Goal: Task Accomplishment & Management: Manage account settings

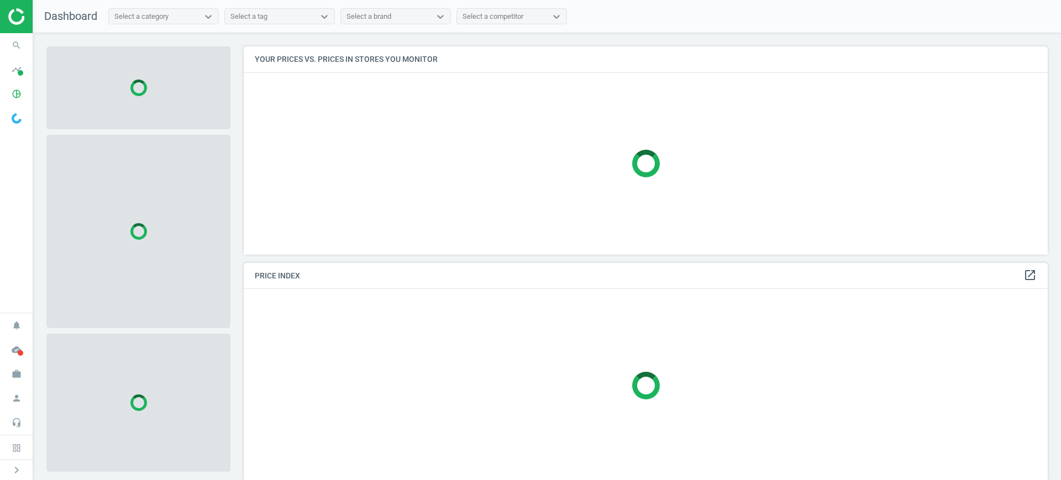
scroll to position [6, 6]
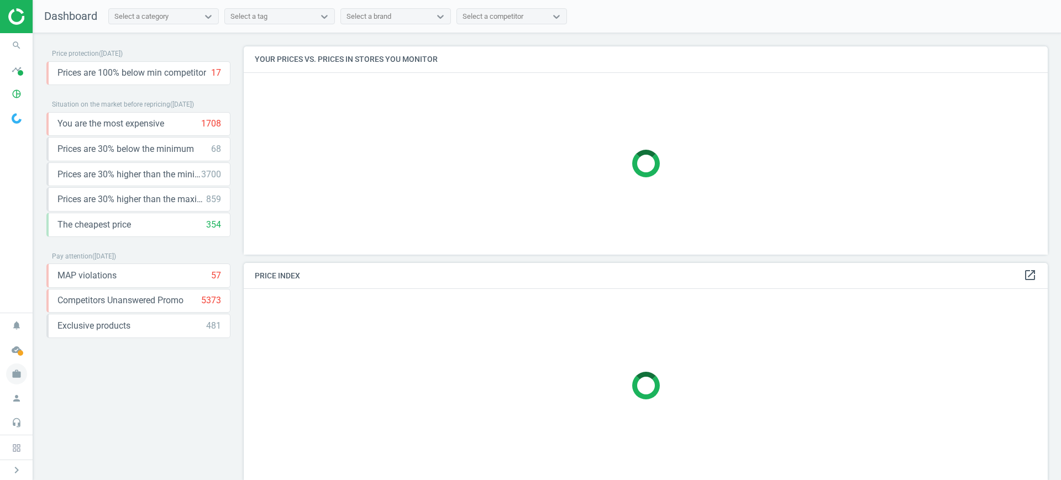
click at [23, 372] on icon "work" at bounding box center [16, 374] width 21 height 21
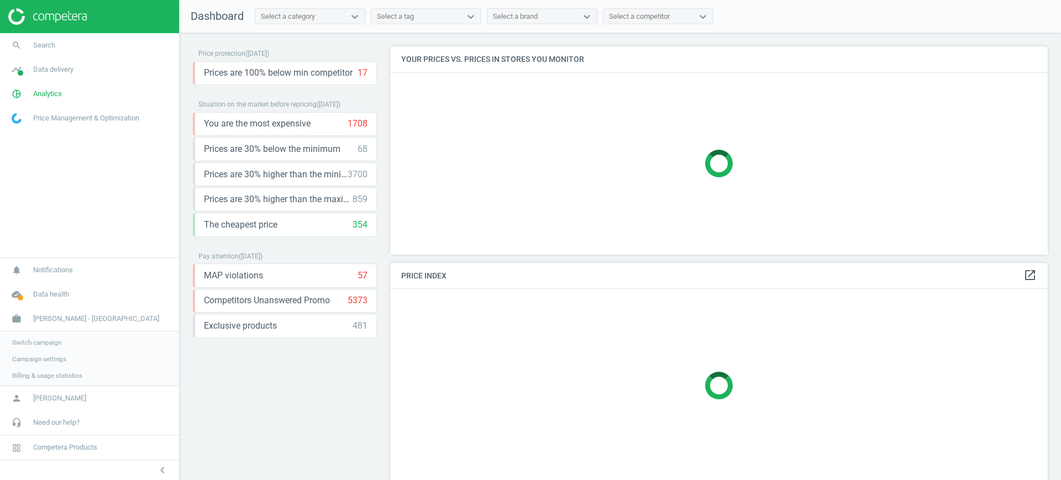
scroll to position [229, 669]
click at [27, 338] on span "Switch campaign" at bounding box center [36, 341] width 49 height 9
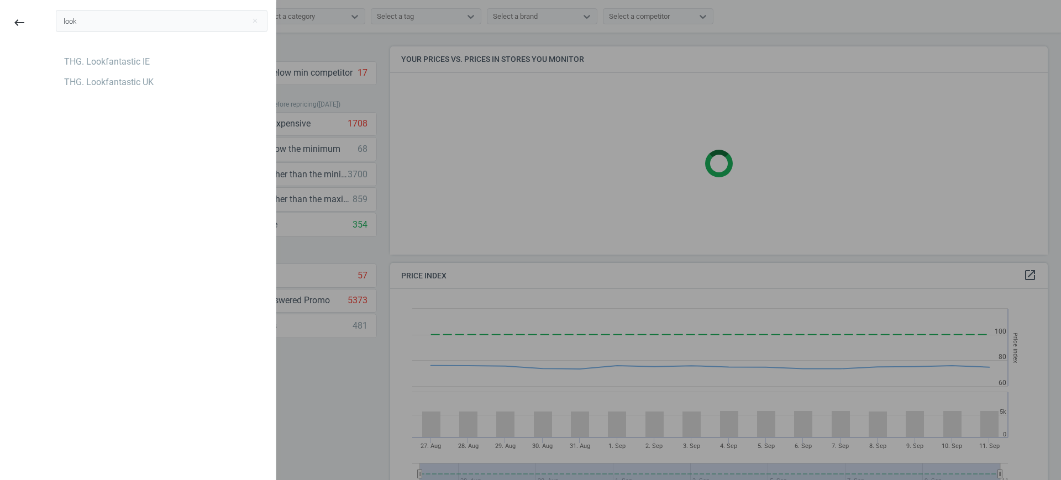
scroll to position [276, 669]
type input "look"
click at [122, 83] on div "THG. Lookfantastic UK" at bounding box center [109, 82] width 90 height 12
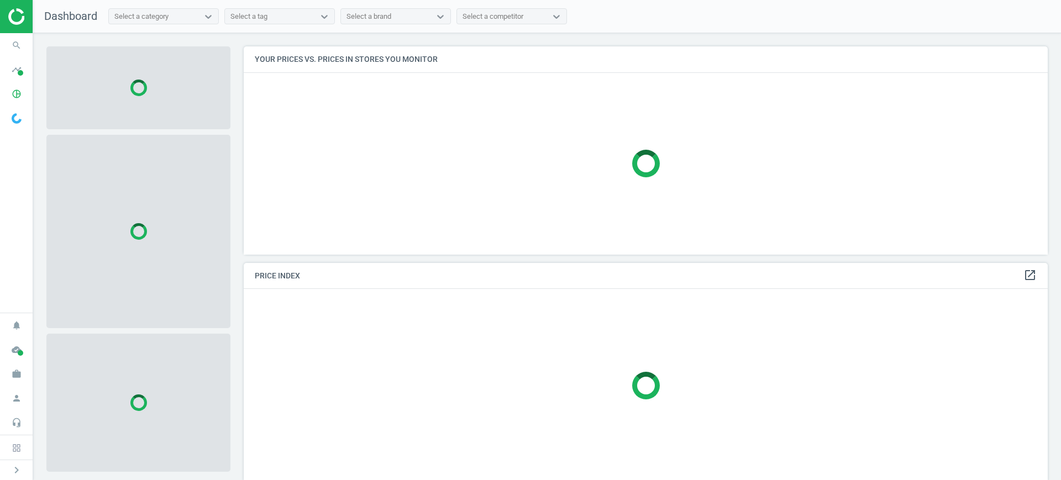
scroll to position [6, 6]
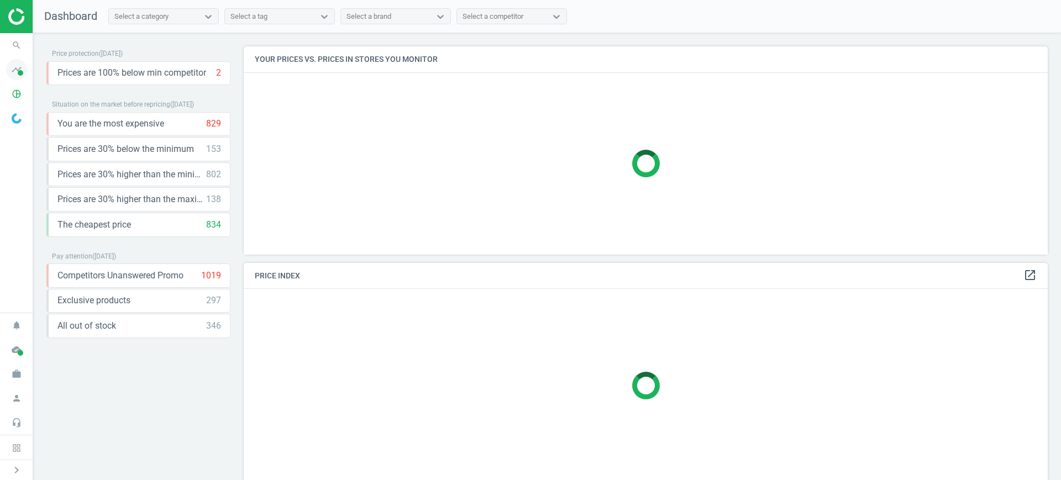
click at [20, 76] on icon "timeline" at bounding box center [16, 69] width 21 height 21
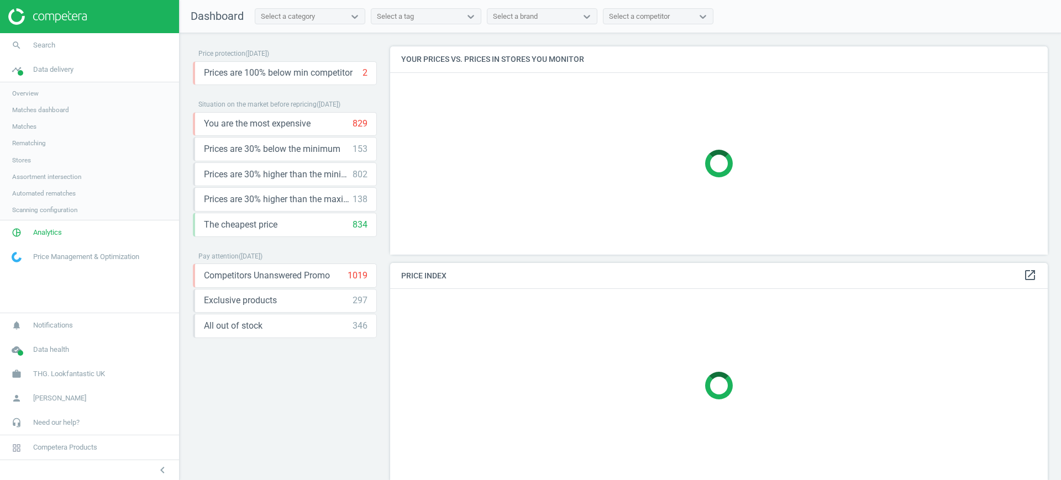
scroll to position [229, 669]
click at [27, 156] on span "Stores" at bounding box center [21, 160] width 19 height 9
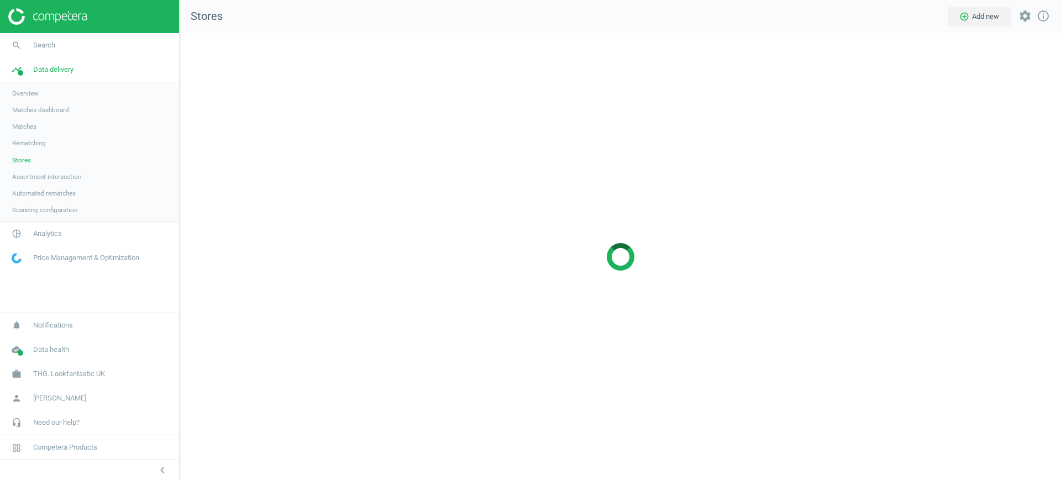
scroll to position [469, 903]
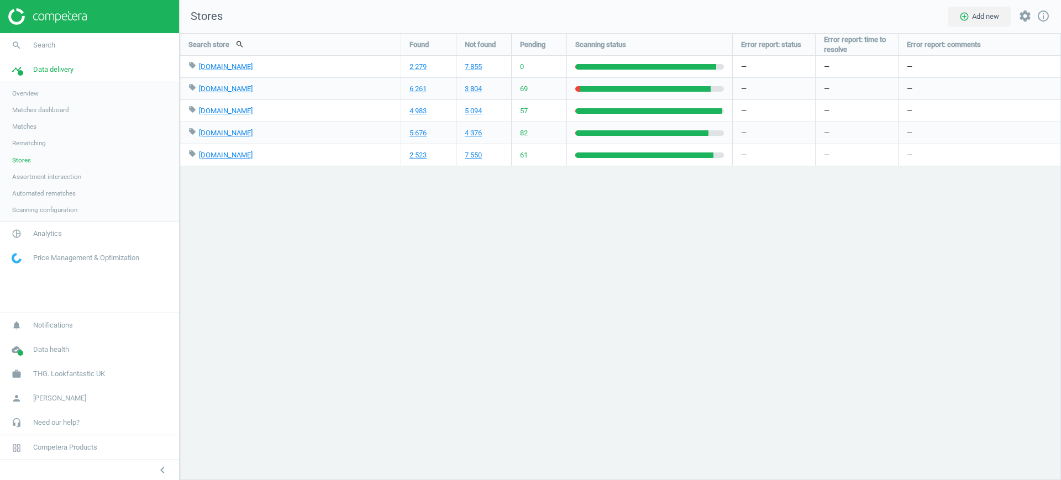
click at [1048, 301] on div "Search store search Found Not found Pending Scanning status Error report: statu…" at bounding box center [620, 256] width 881 height 447
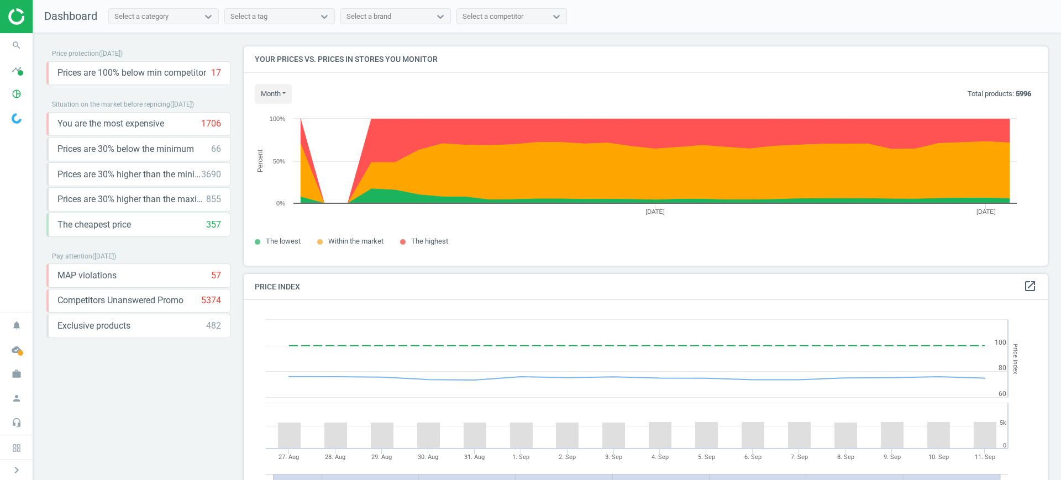
scroll to position [240, 815]
click at [21, 370] on icon "work" at bounding box center [16, 374] width 21 height 21
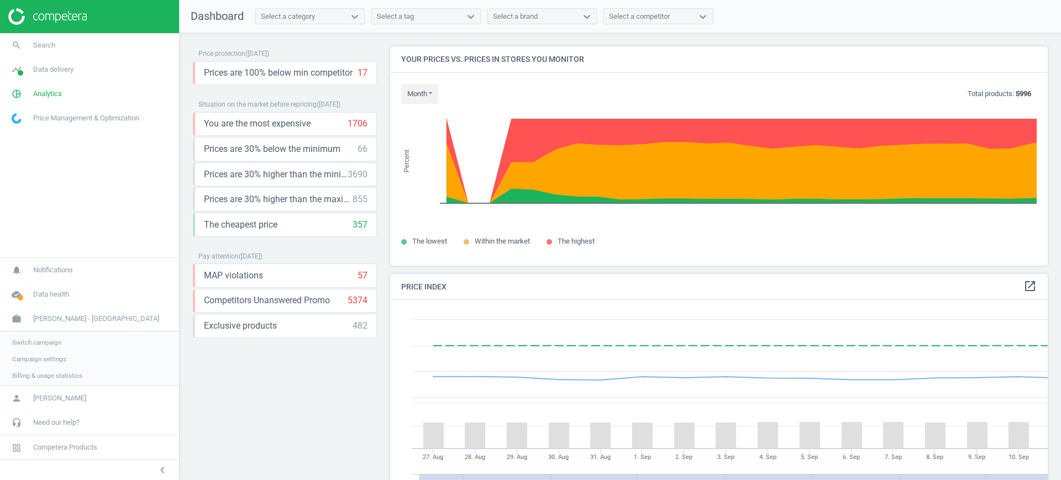
scroll to position [276, 669]
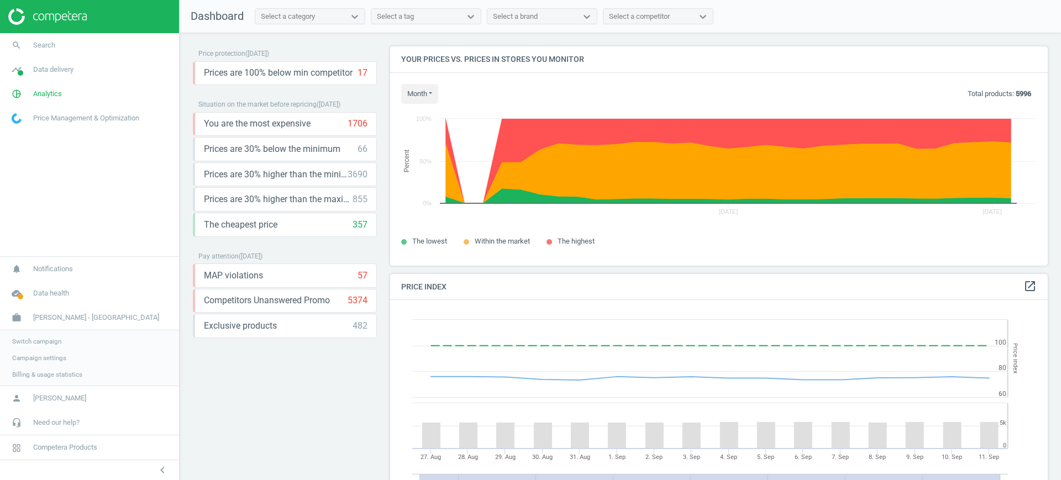
click at [33, 344] on span "Switch campaign" at bounding box center [36, 341] width 49 height 9
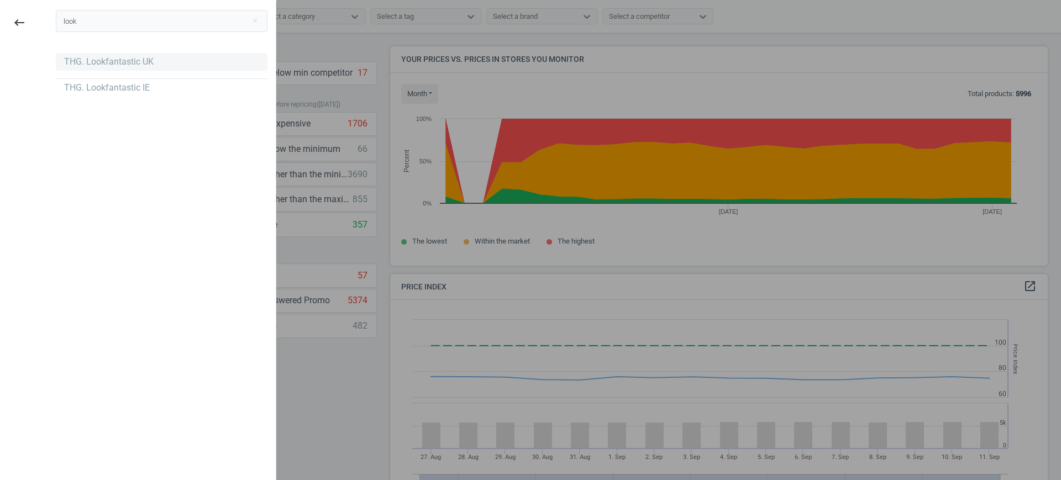
click at [86, 54] on div "THG. Lookfantastic UK" at bounding box center [162, 62] width 212 height 18
drag, startPoint x: 82, startPoint y: 29, endPoint x: 45, endPoint y: 29, distance: 36.5
click at [48, 29] on div "look close" at bounding box center [162, 25] width 228 height 46
type input "mark"
click at [95, 101] on div "Marketing US" at bounding box center [90, 103] width 52 height 12
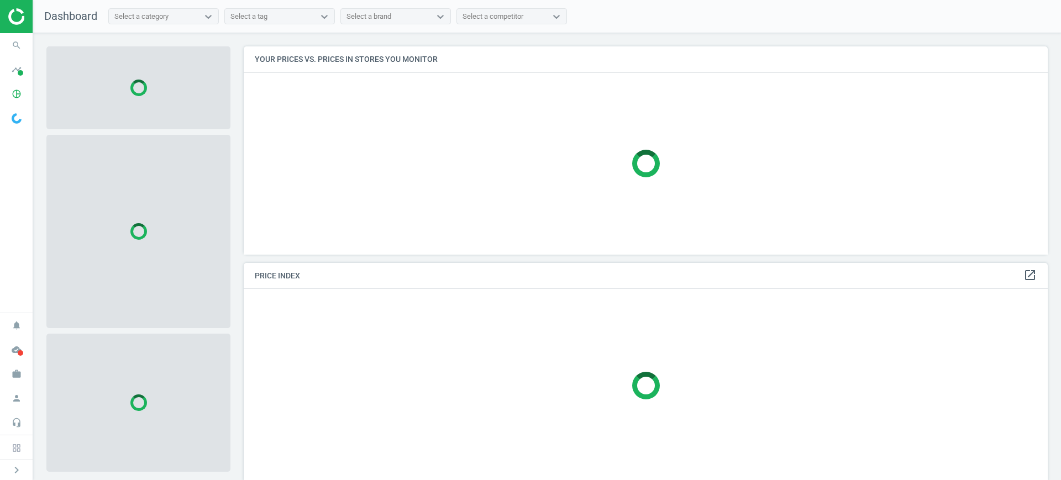
scroll to position [229, 815]
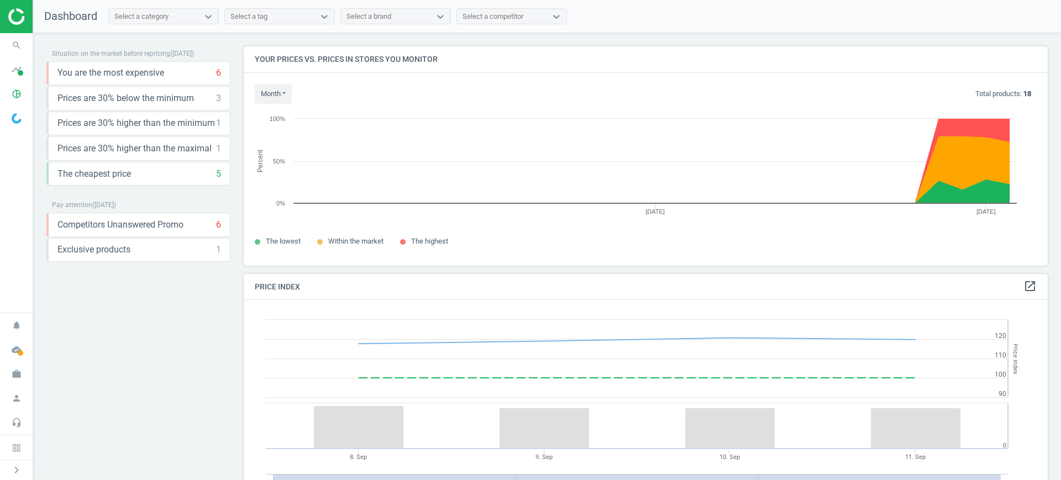
scroll to position [276, 815]
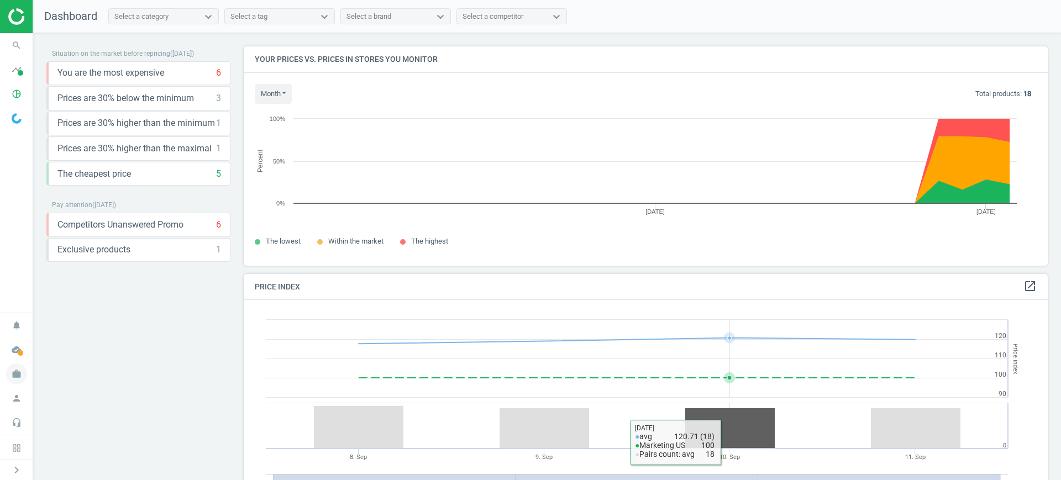
click at [17, 372] on icon "work" at bounding box center [16, 374] width 21 height 21
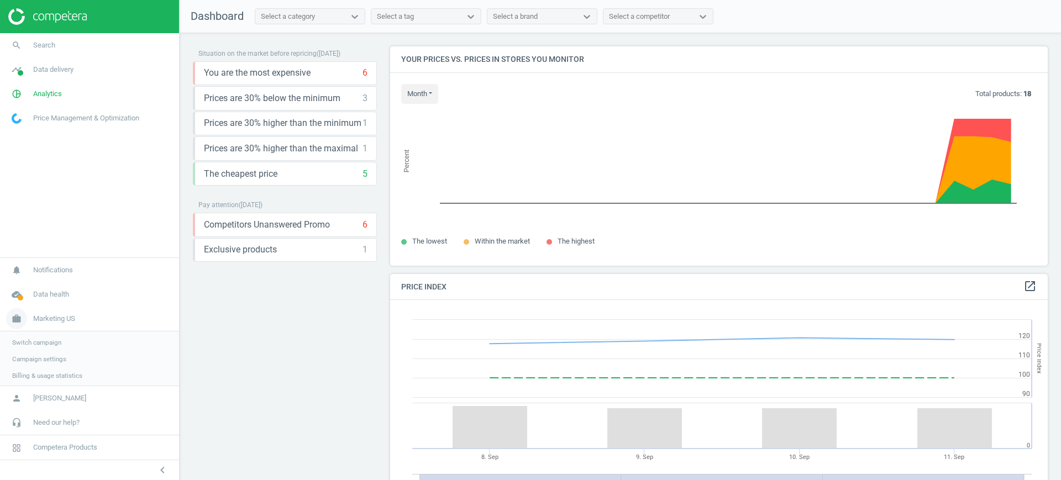
scroll to position [276, 669]
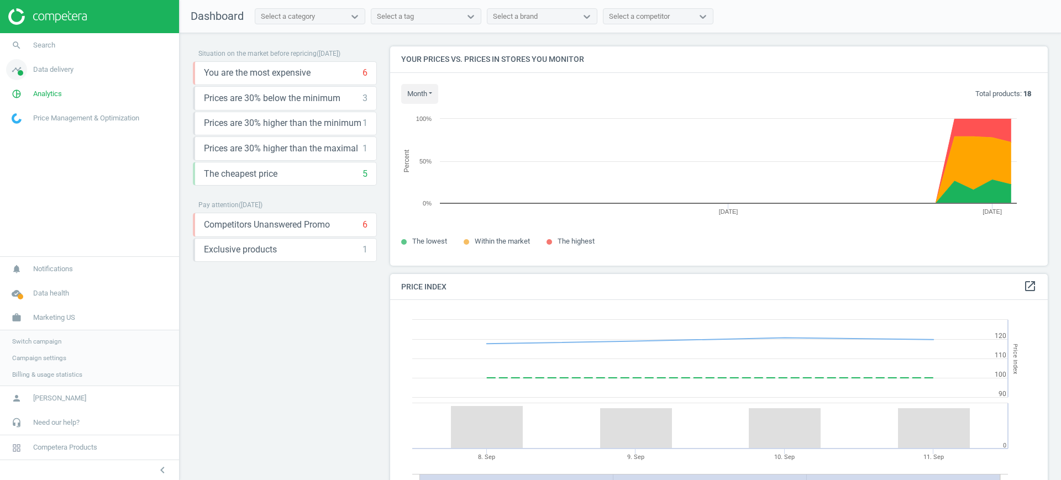
click at [59, 70] on span "Data delivery" at bounding box center [53, 70] width 40 height 10
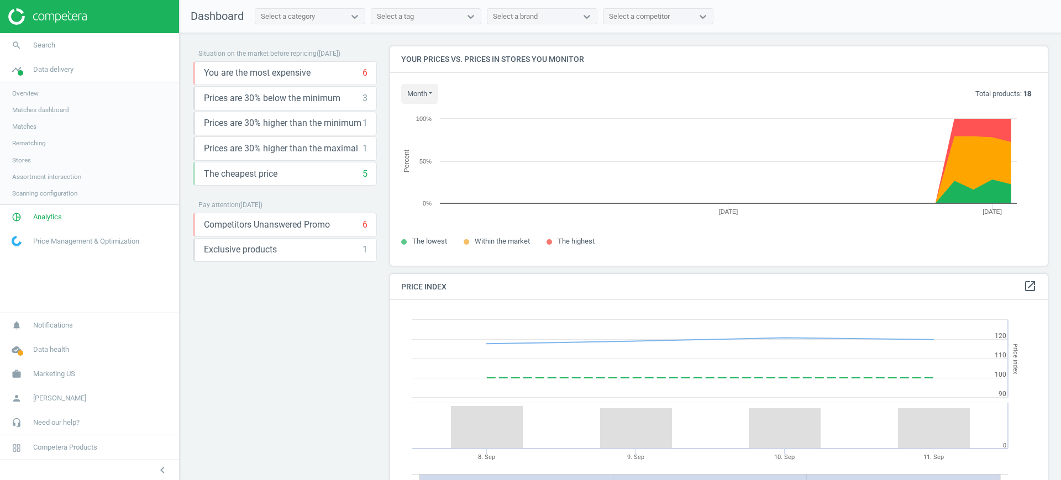
click at [27, 131] on link "Matches" at bounding box center [89, 126] width 179 height 17
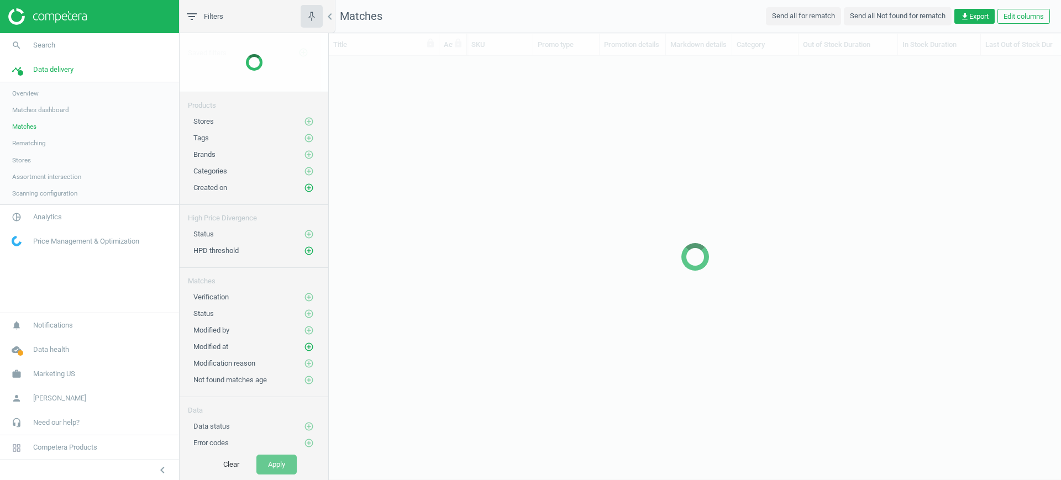
scroll to position [382, 722]
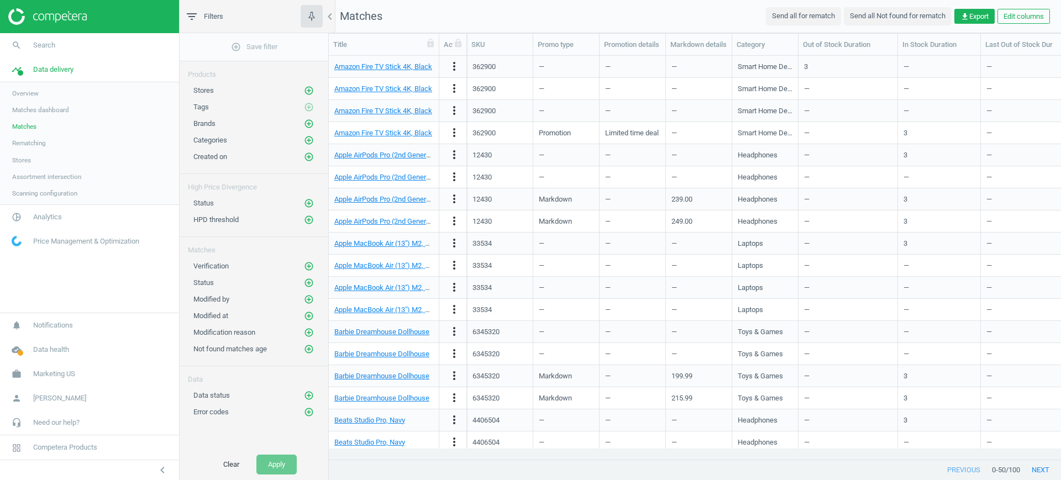
click at [28, 158] on span "Stores" at bounding box center [21, 160] width 19 height 9
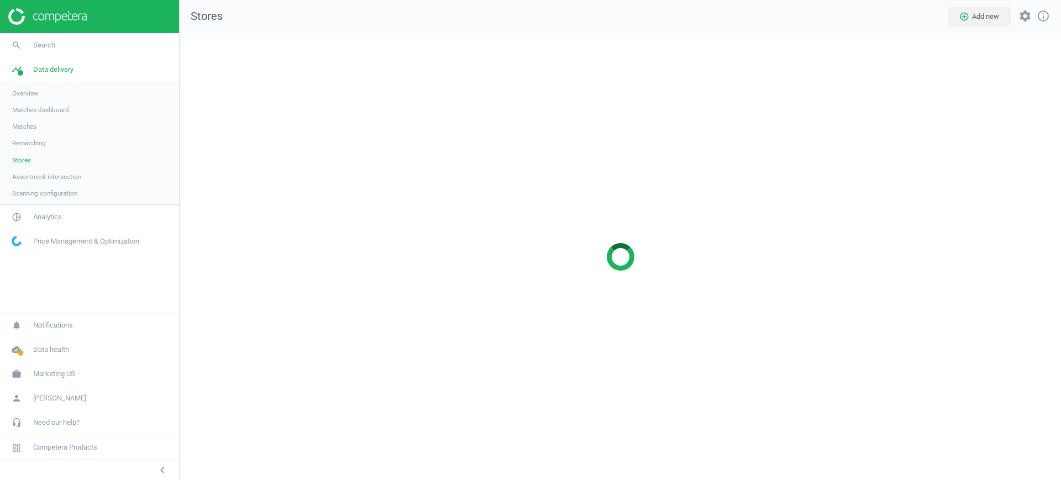
scroll to position [469, 903]
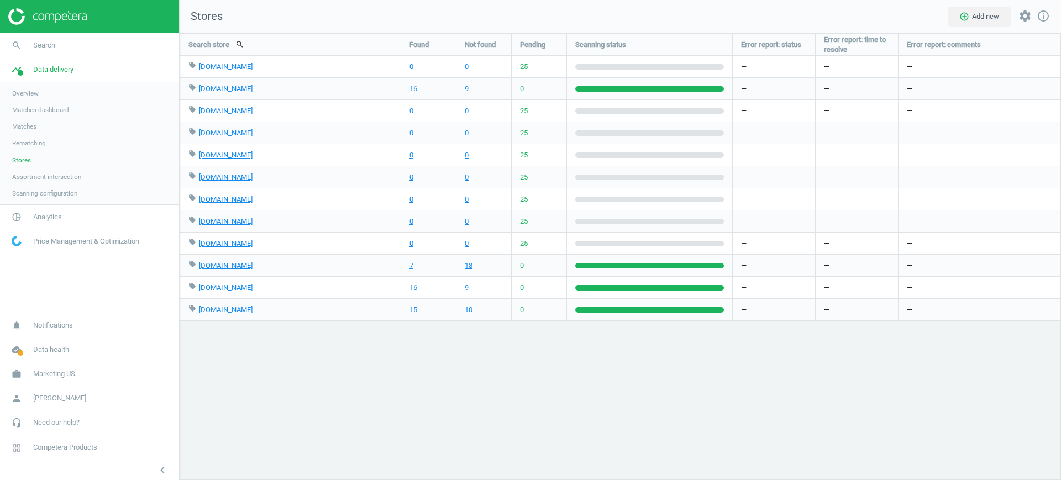
click at [36, 128] on span "Matches" at bounding box center [24, 126] width 24 height 9
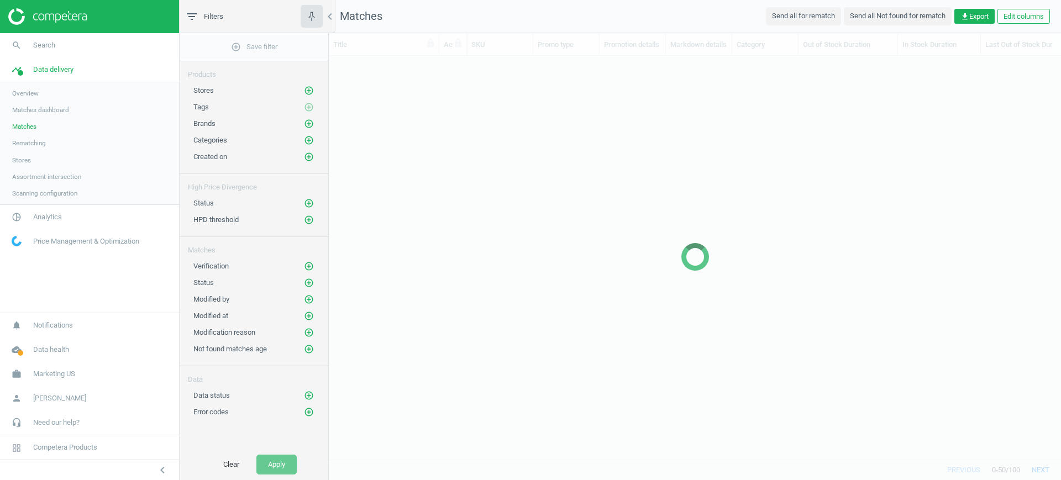
scroll to position [382, 722]
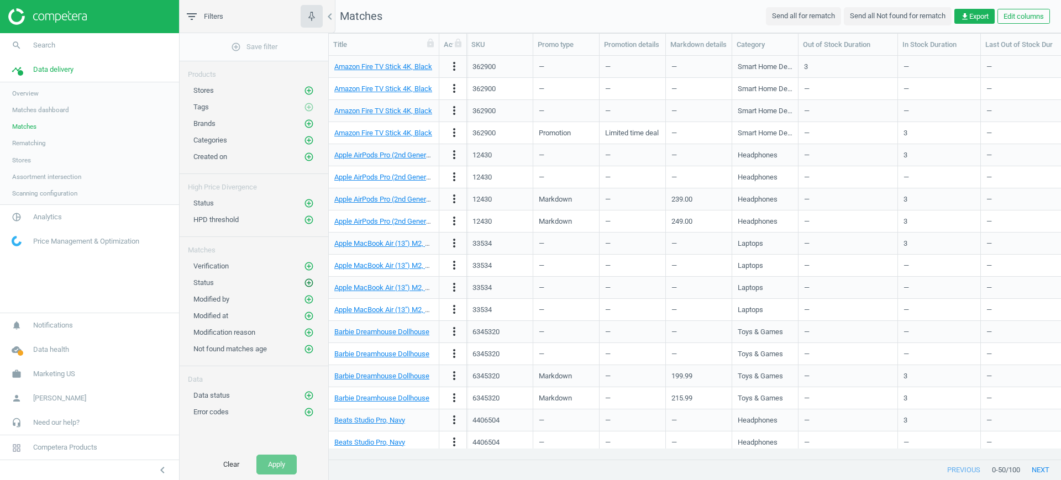
click at [311, 282] on icon "add_circle_outline" at bounding box center [309, 283] width 10 height 10
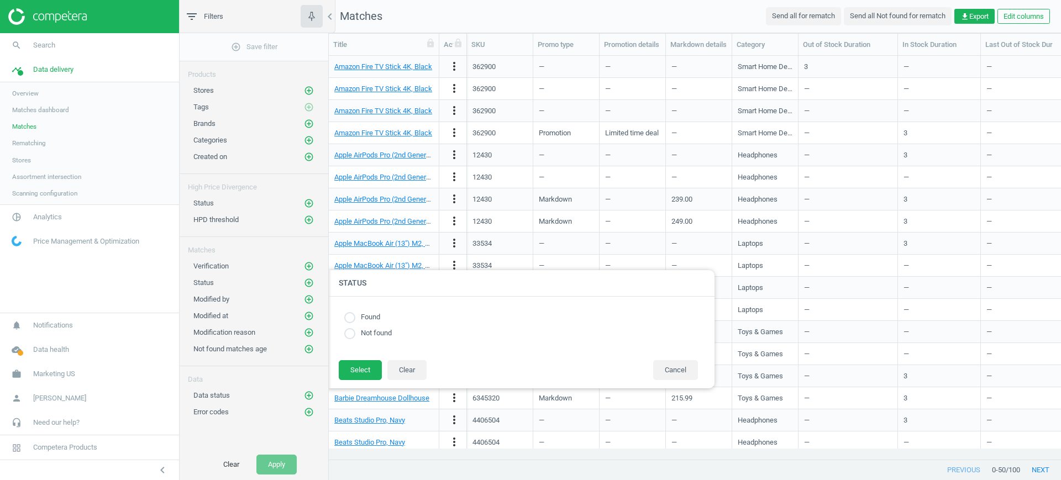
click at [353, 314] on input "radio" at bounding box center [349, 317] width 11 height 11
radio input "true"
click at [362, 369] on button "Select" at bounding box center [360, 370] width 43 height 20
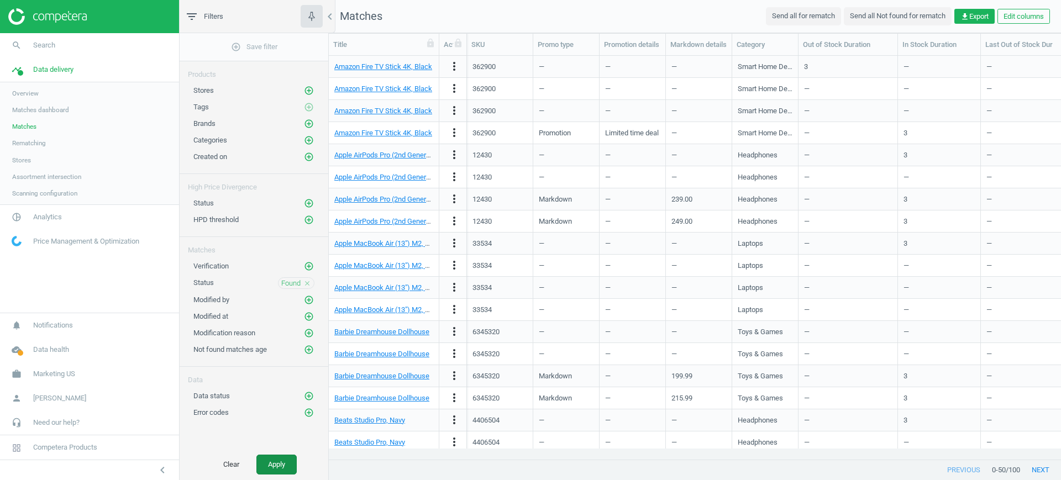
click at [282, 468] on button "Apply" at bounding box center [276, 465] width 40 height 20
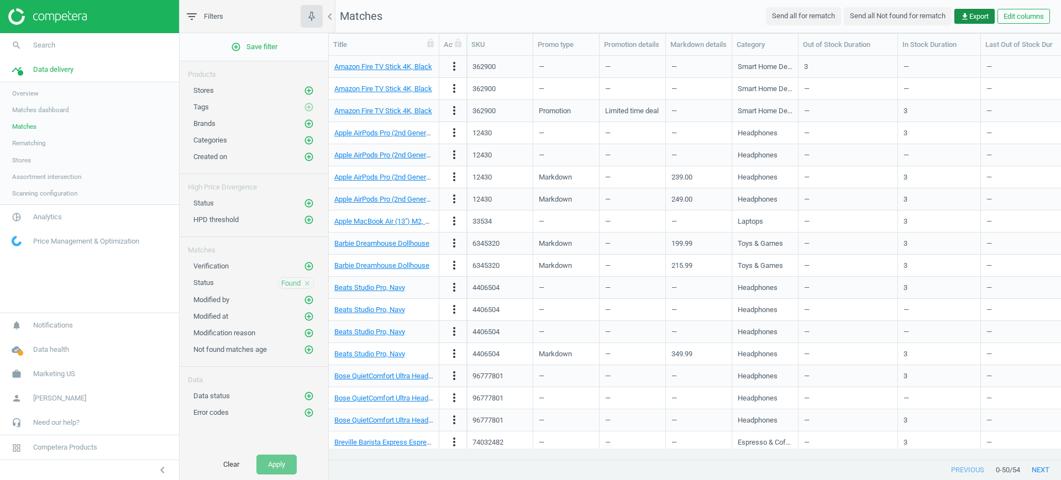
click at [972, 14] on span "get_app Export" at bounding box center [974, 17] width 28 height 10
click at [902, 60] on button "insert_drive_file Report (Excel)" at bounding box center [897, 59] width 192 height 21
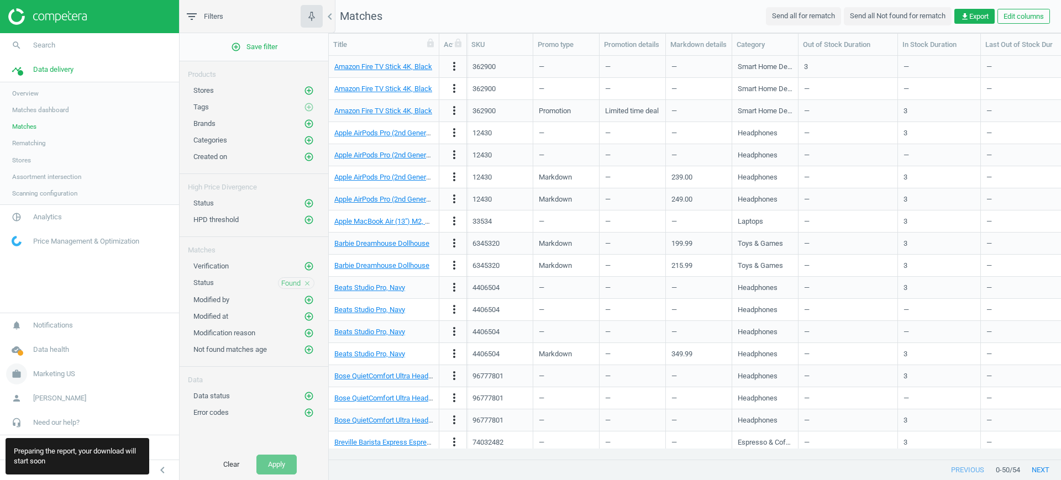
click at [43, 370] on span "Marketing US" at bounding box center [54, 374] width 42 height 10
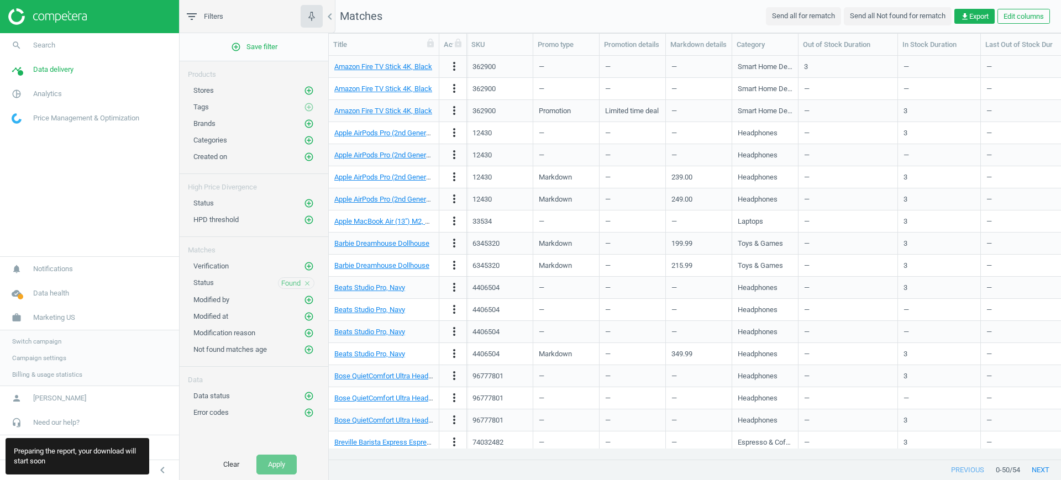
click at [53, 359] on span "Campaign settings" at bounding box center [39, 358] width 54 height 9
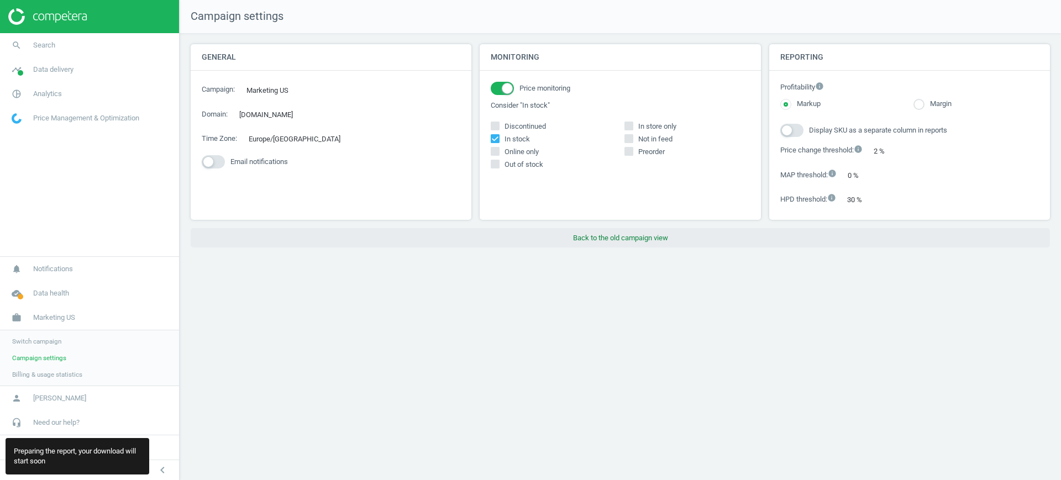
click at [636, 240] on button "Back to the old campaign view" at bounding box center [620, 238] width 859 height 20
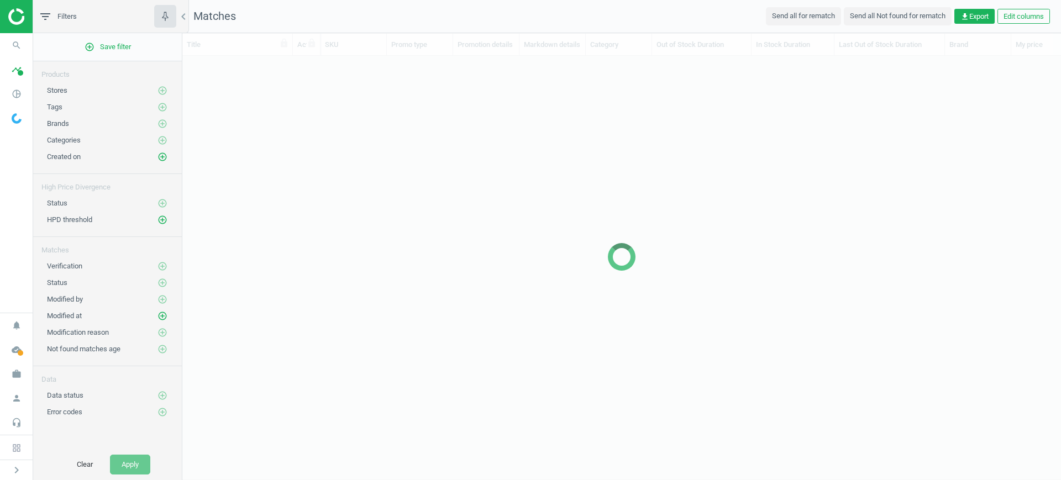
scroll to position [11, 11]
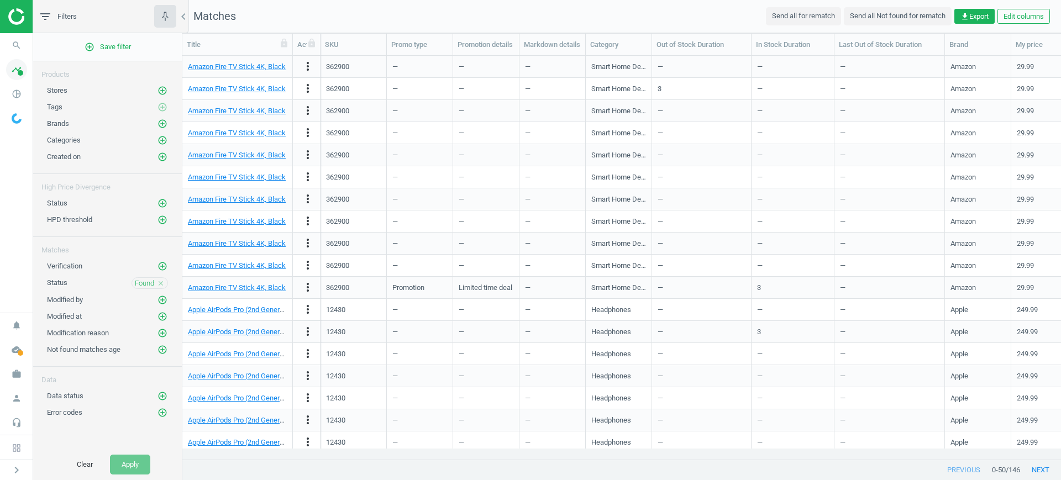
click at [11, 80] on span "timeline" at bounding box center [16, 69] width 33 height 24
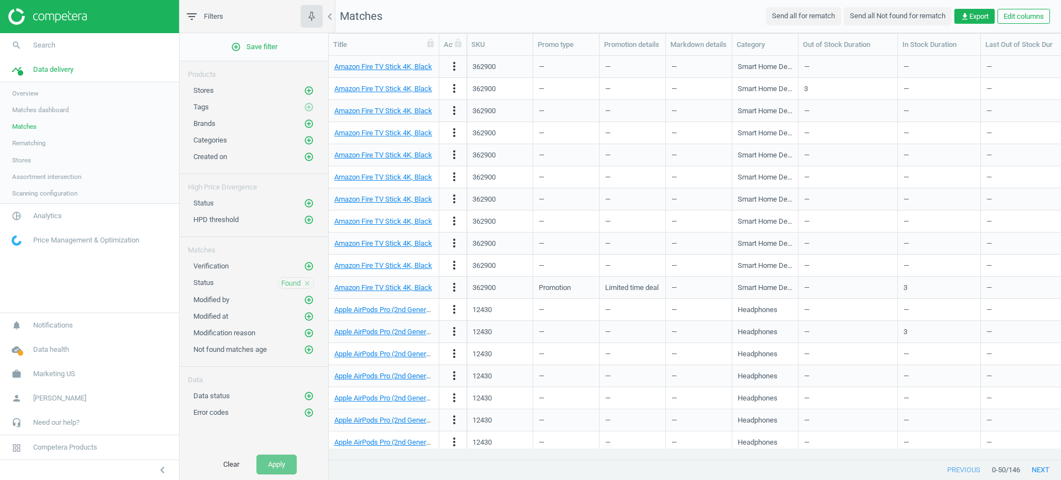
scroll to position [382, 722]
click at [25, 162] on span "Stores" at bounding box center [21, 160] width 19 height 9
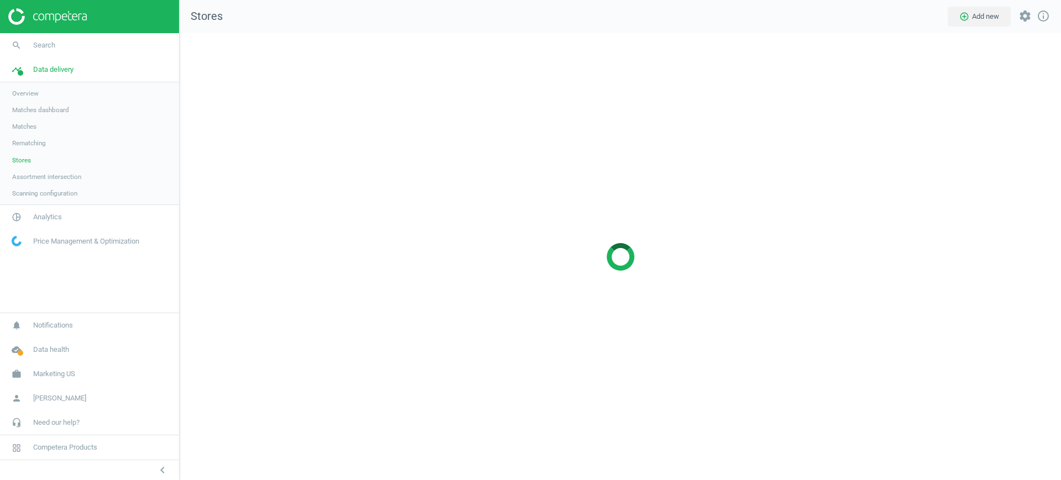
scroll to position [469, 903]
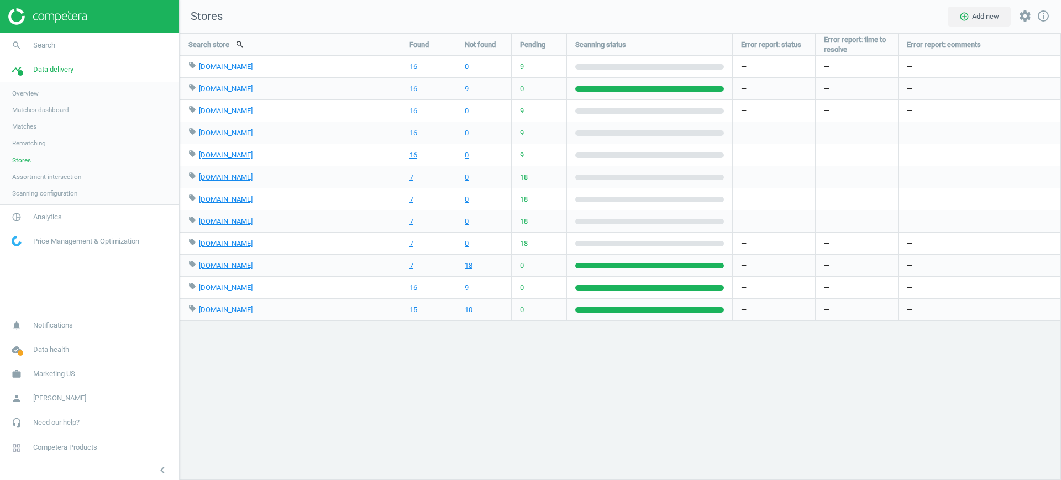
click at [30, 129] on span "Matches" at bounding box center [24, 126] width 24 height 9
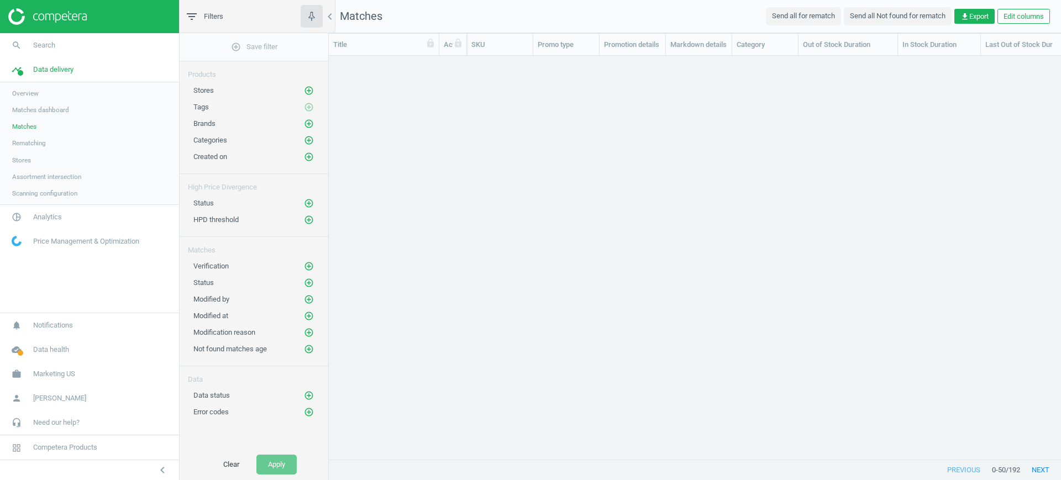
scroll to position [382, 722]
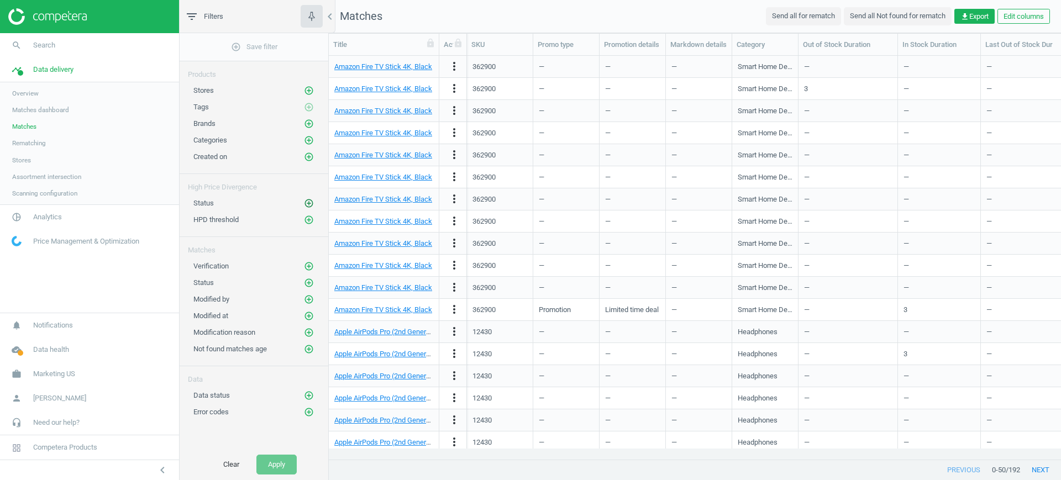
click at [308, 200] on icon "add_circle_outline" at bounding box center [309, 203] width 10 height 10
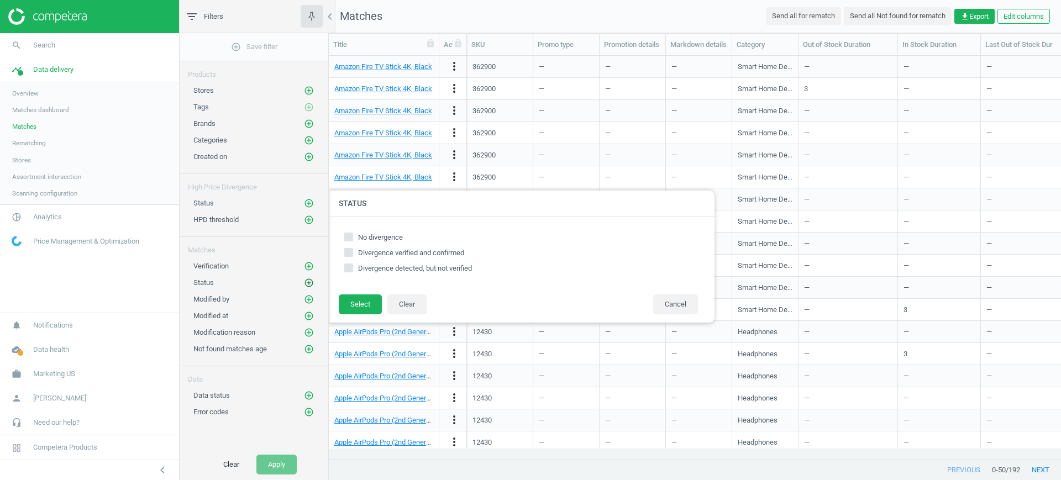
click at [307, 284] on icon "add_circle_outline" at bounding box center [309, 283] width 10 height 10
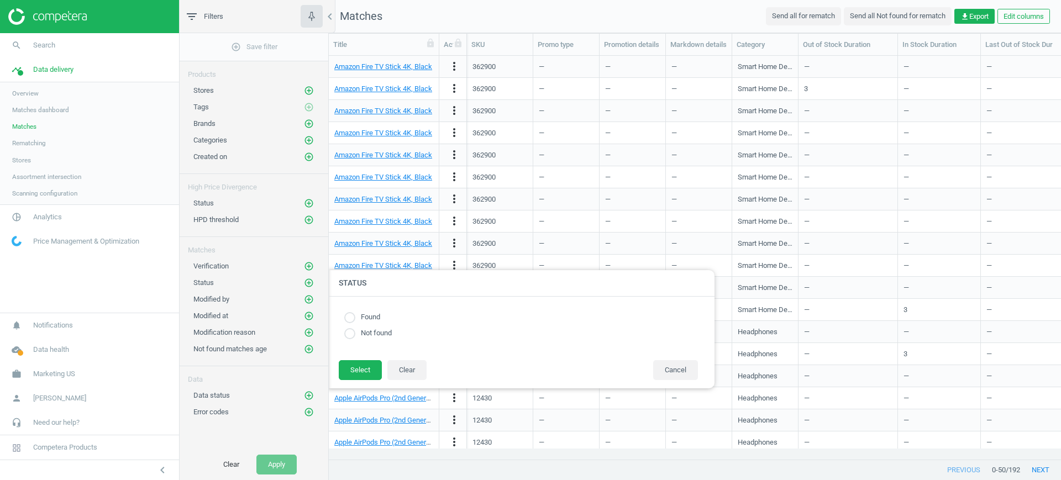
click at [341, 335] on div "Found Not found" at bounding box center [521, 328] width 365 height 41
click at [346, 336] on input "radio" at bounding box center [349, 333] width 11 height 11
radio input "true"
click at [358, 370] on button "Select" at bounding box center [360, 370] width 43 height 20
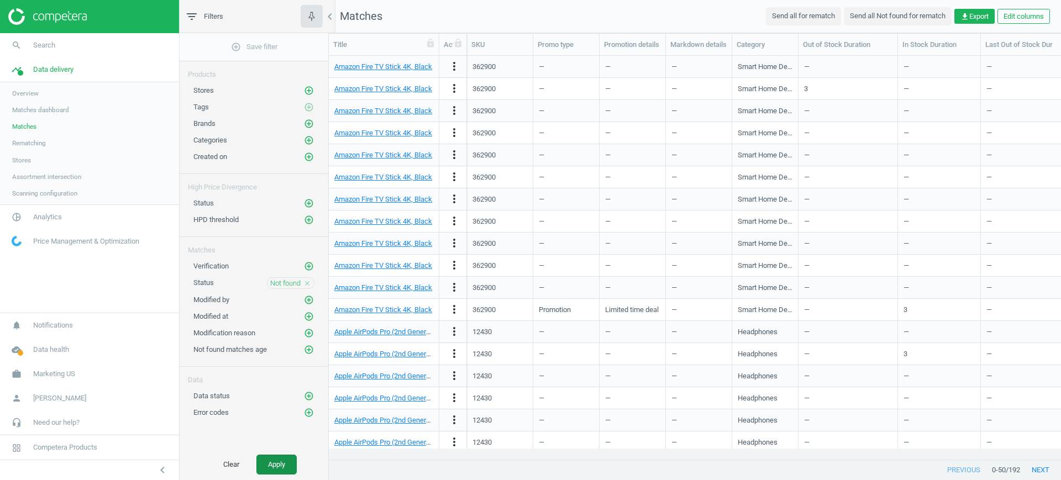
click at [295, 455] on button "Apply" at bounding box center [276, 465] width 40 height 20
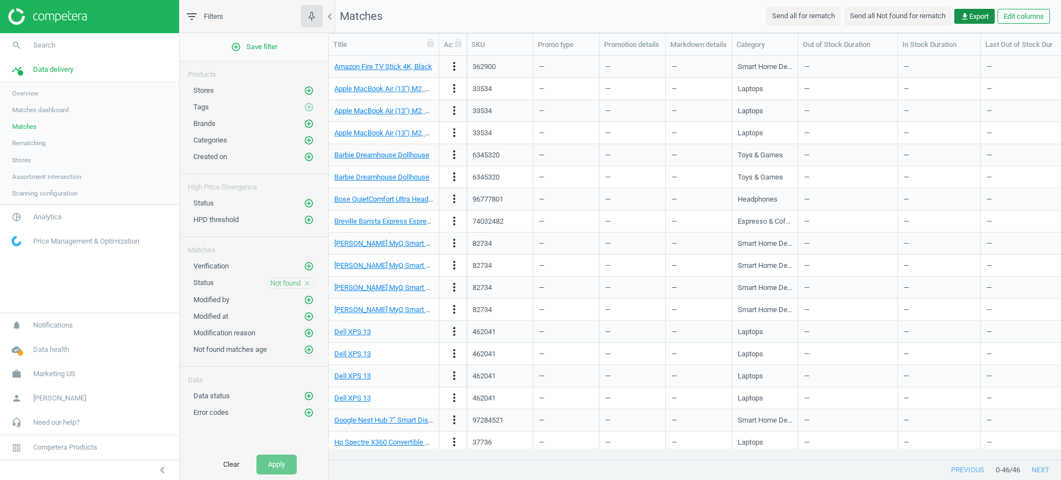
click at [967, 19] on span "get_app Export" at bounding box center [974, 17] width 28 height 10
click at [916, 52] on button "insert_drive_file Report (Excel)" at bounding box center [897, 59] width 192 height 21
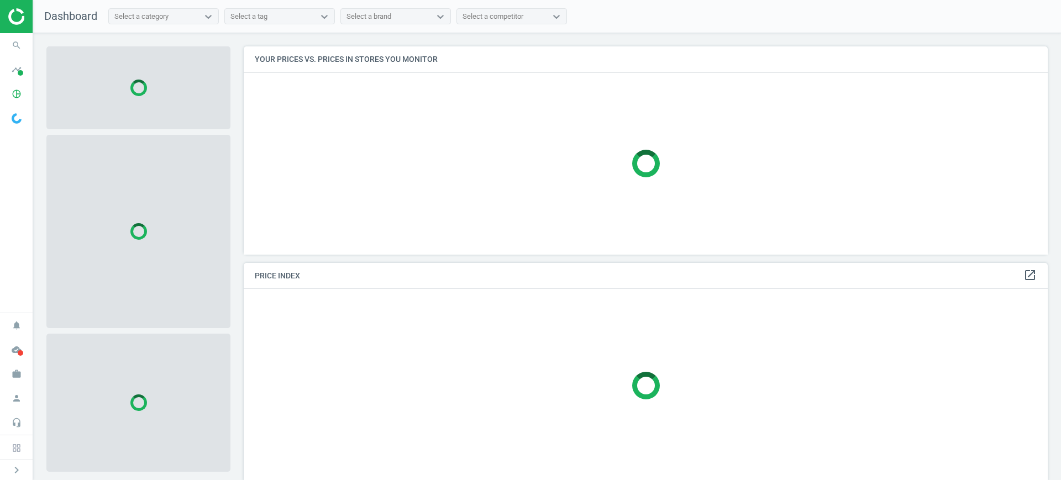
scroll to position [6, 6]
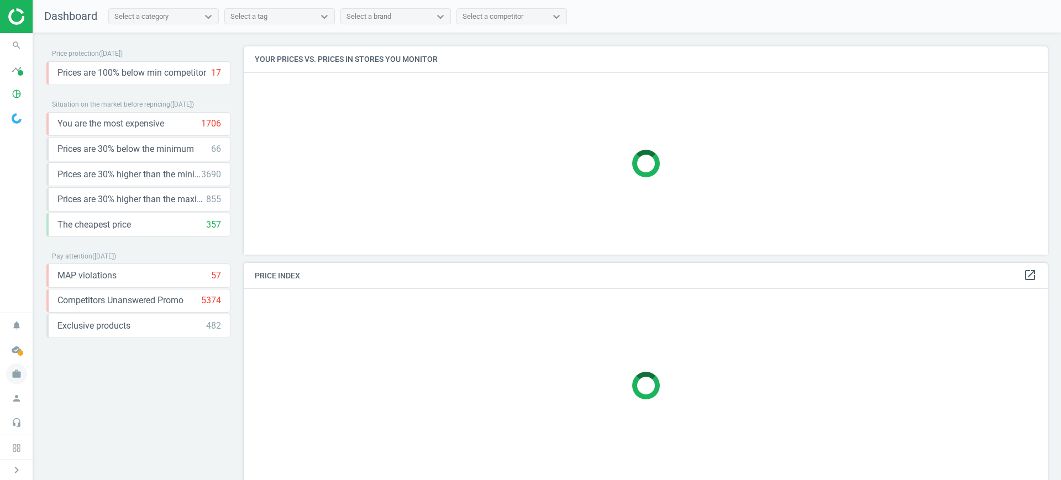
click at [11, 375] on icon "work" at bounding box center [16, 374] width 21 height 21
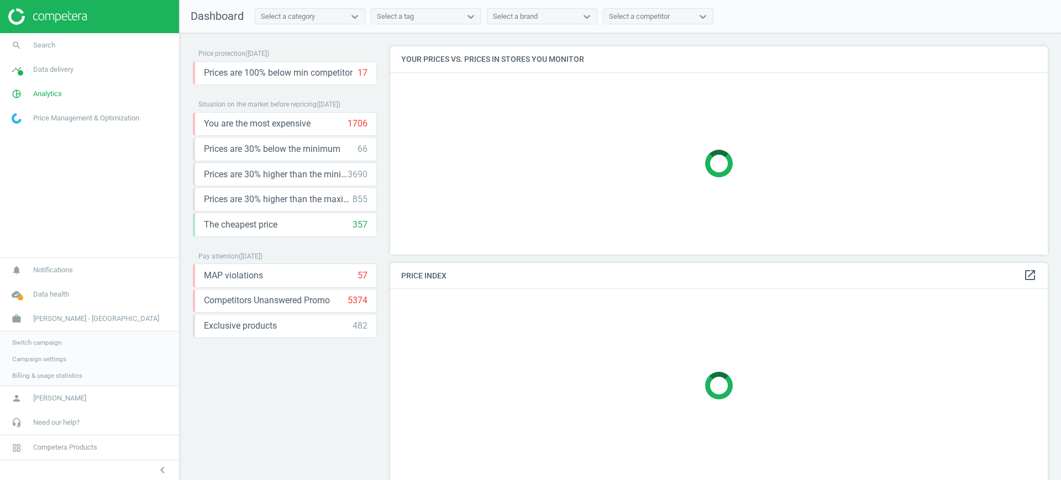
scroll to position [229, 669]
click at [35, 346] on link "Switch campaign" at bounding box center [89, 341] width 179 height 17
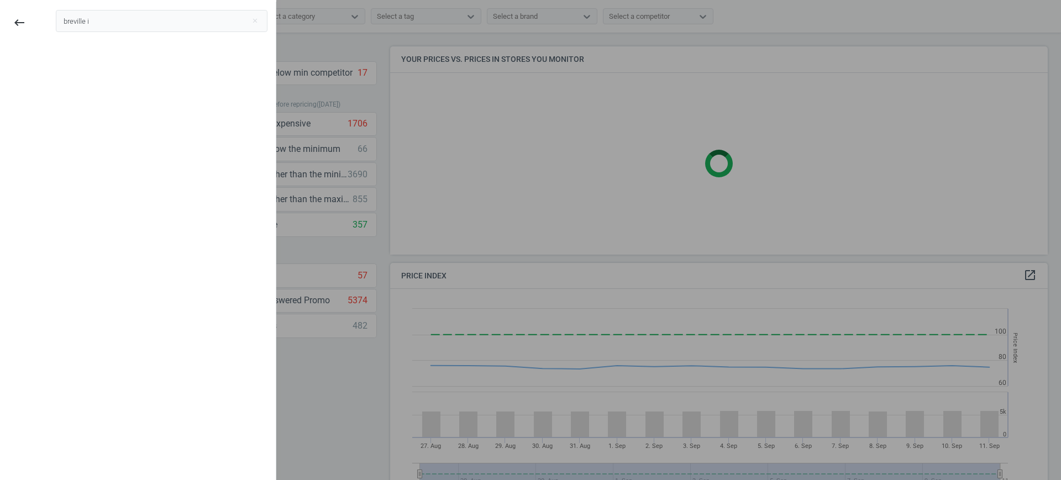
scroll to position [276, 669]
type input "breville uk"
click at [179, 57] on div "Breville UK" at bounding box center [162, 62] width 212 height 18
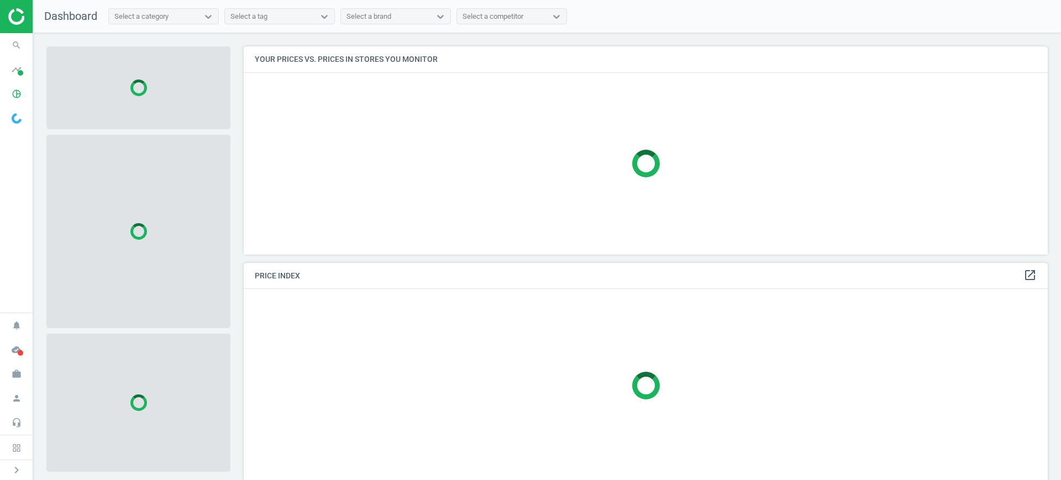
scroll to position [6, 6]
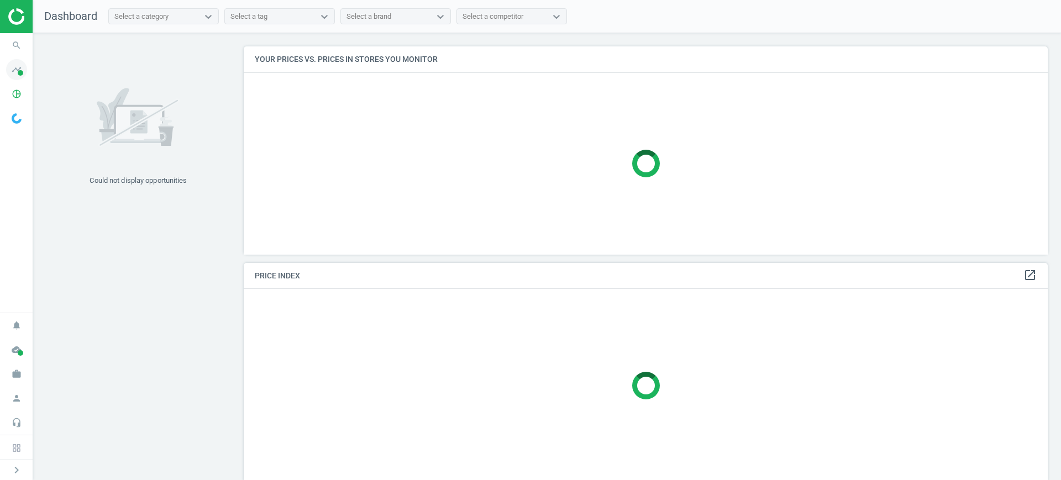
click at [17, 61] on icon "timeline" at bounding box center [16, 69] width 21 height 21
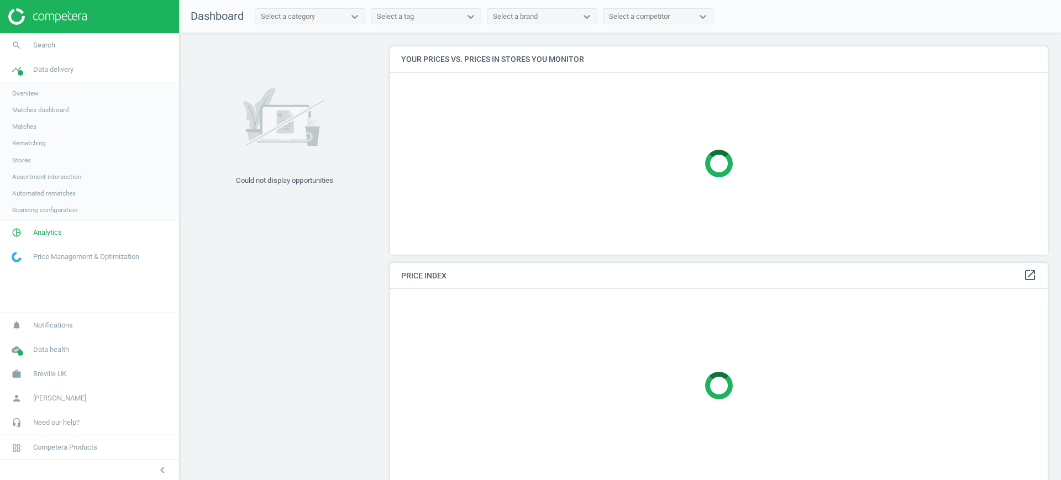
scroll to position [229, 669]
click at [29, 158] on span "Stores" at bounding box center [21, 160] width 19 height 9
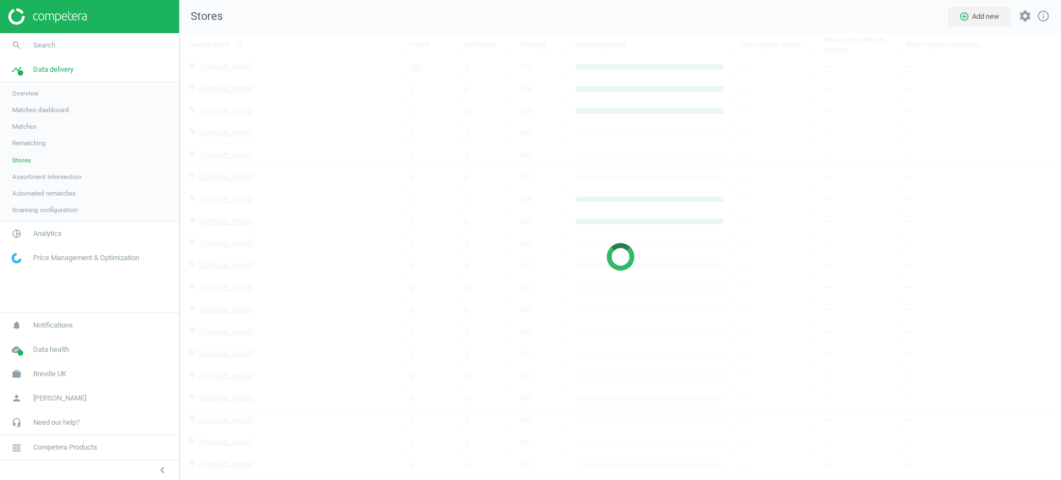
scroll to position [469, 903]
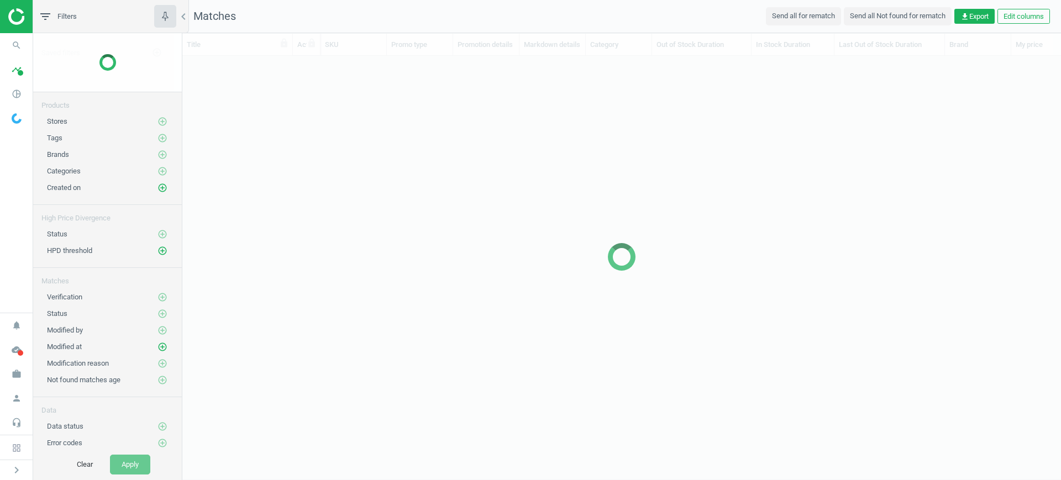
scroll to position [382, 868]
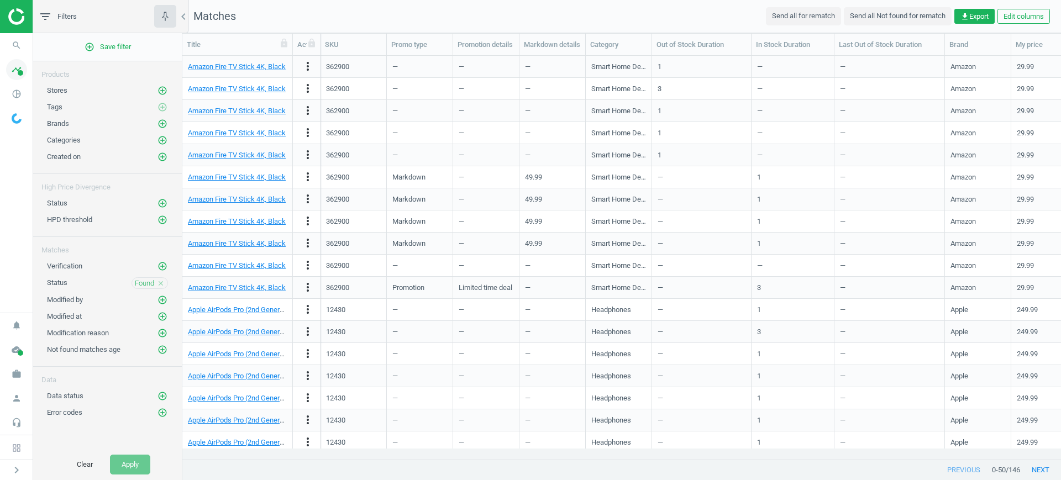
click at [4, 76] on span "timeline" at bounding box center [16, 69] width 33 height 24
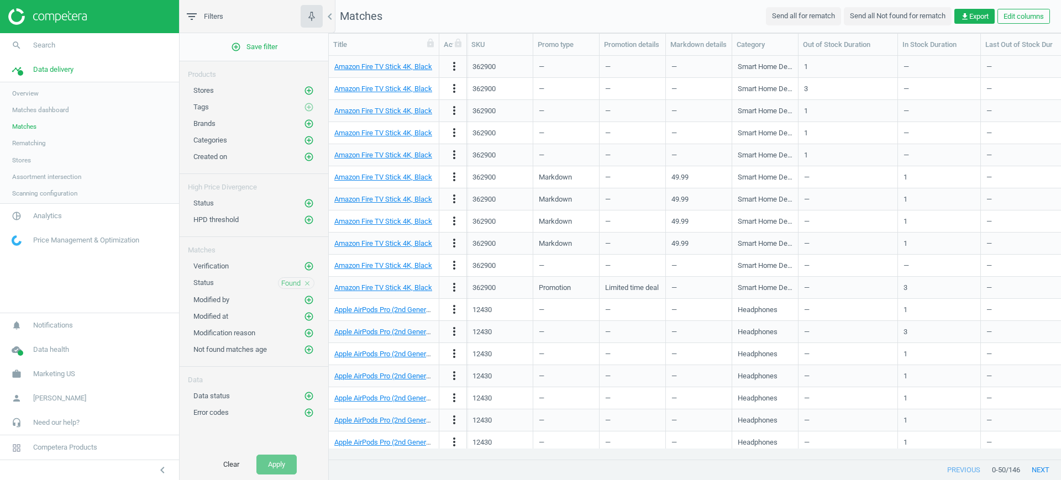
scroll to position [382, 722]
click at [27, 154] on link "Stores" at bounding box center [89, 160] width 179 height 17
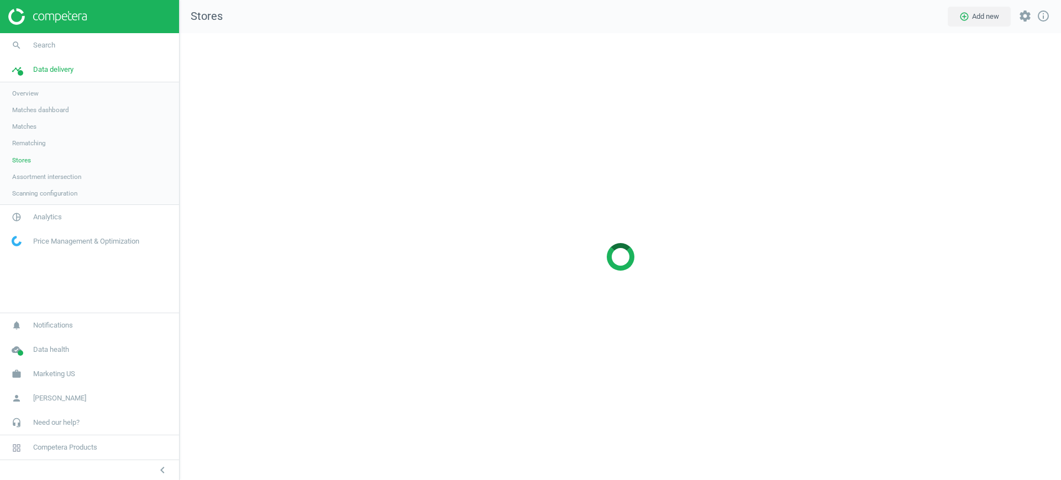
scroll to position [469, 903]
